Goal: Task Accomplishment & Management: Manage account settings

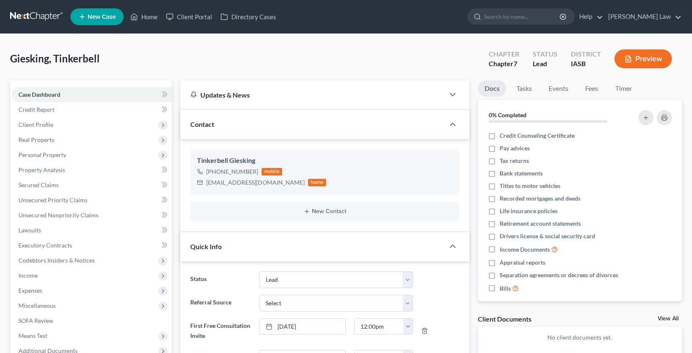
select select "10"
select select "0"
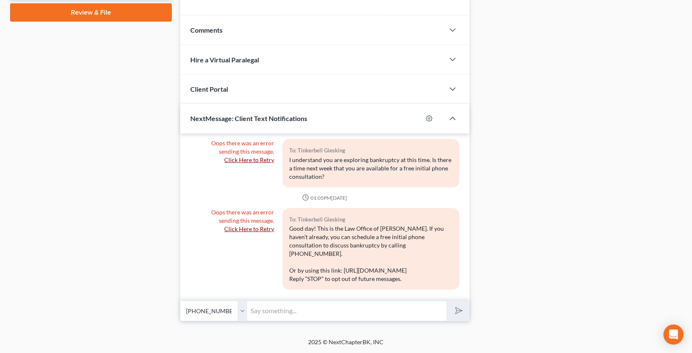
scroll to position [117, 0]
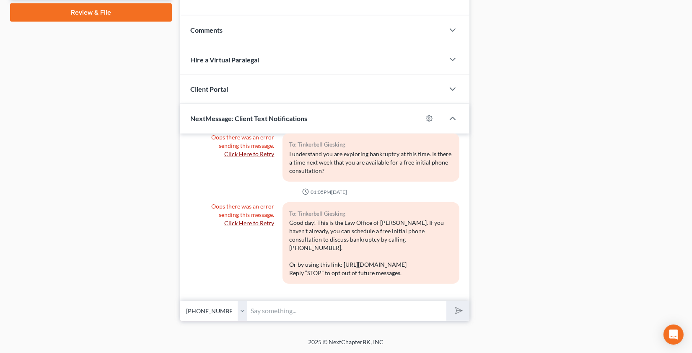
click at [209, 309] on select "Select [PHONE_NUMBER] - Tinkerbell Giesking" at bounding box center [213, 311] width 67 height 21
click at [233, 314] on select "Select [PHONE_NUMBER] - Tinkerbell Giesking" at bounding box center [213, 311] width 67 height 21
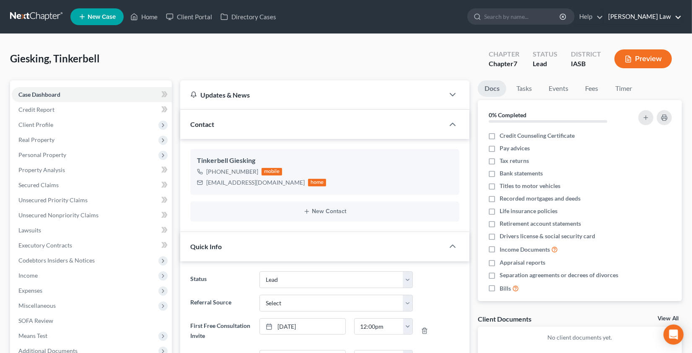
click at [643, 15] on link "[PERSON_NAME] Law" at bounding box center [643, 16] width 78 height 15
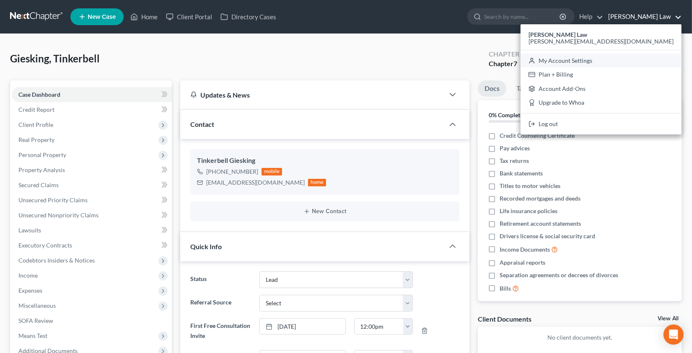
click at [629, 60] on link "My Account Settings" at bounding box center [600, 61] width 161 height 14
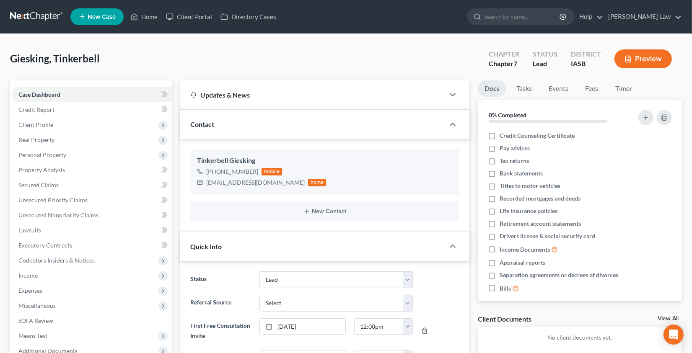
select select "23"
select select "16"
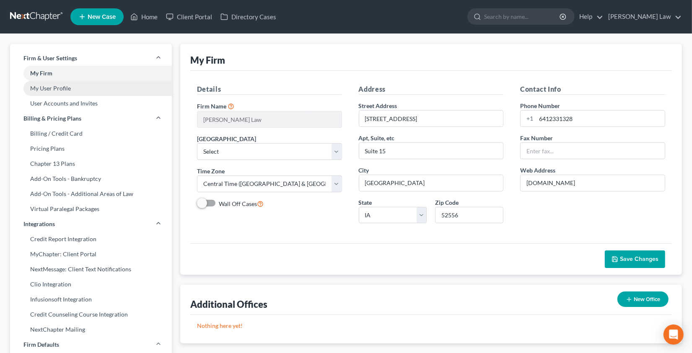
click at [111, 88] on link "My User Profile" at bounding box center [91, 88] width 162 height 15
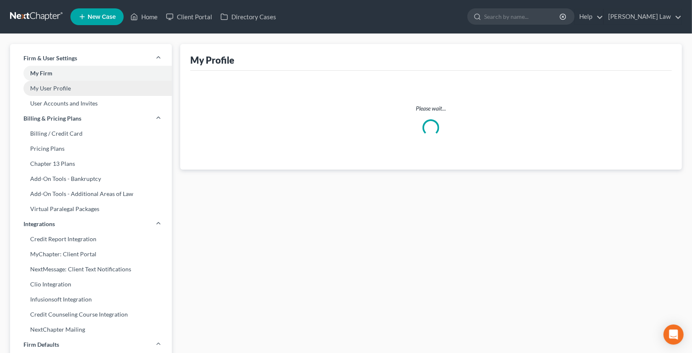
select select "16"
select select "30"
select select "attorney"
select select "0"
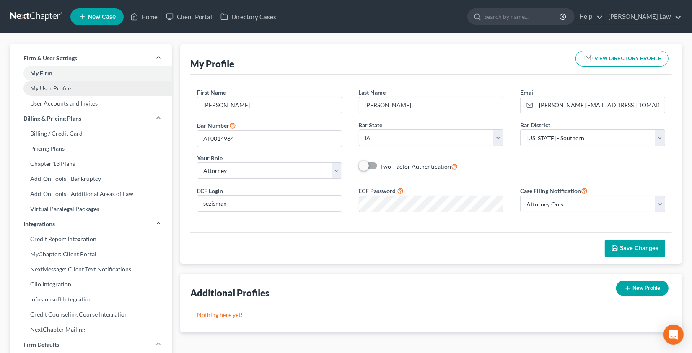
click at [63, 88] on link "My User Profile" at bounding box center [91, 88] width 162 height 15
